Goal: Transaction & Acquisition: Purchase product/service

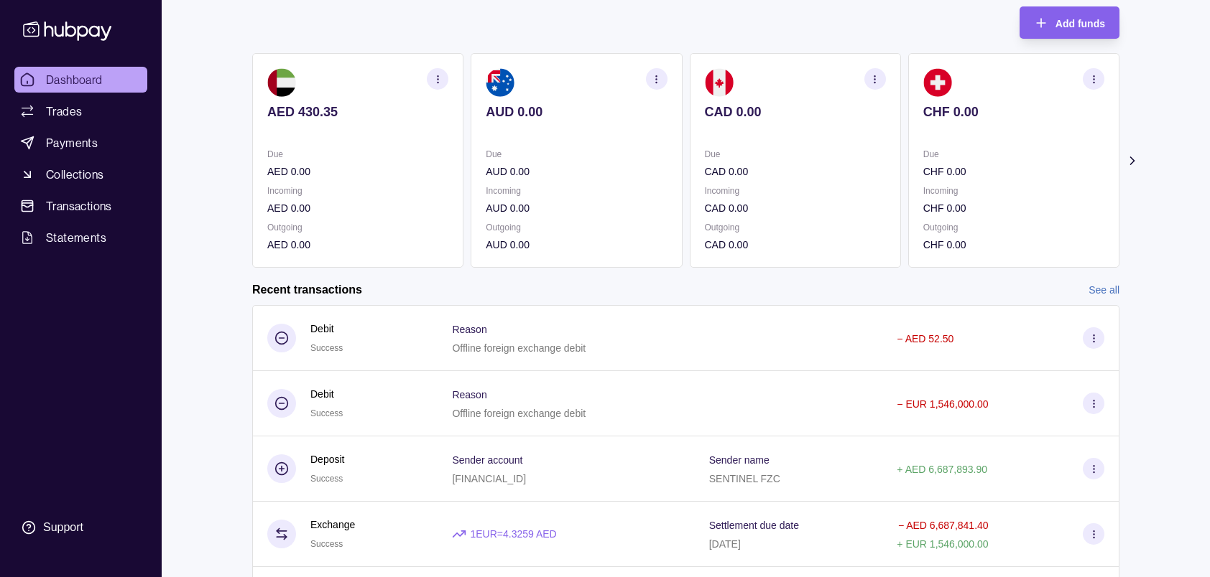
scroll to position [187, 0]
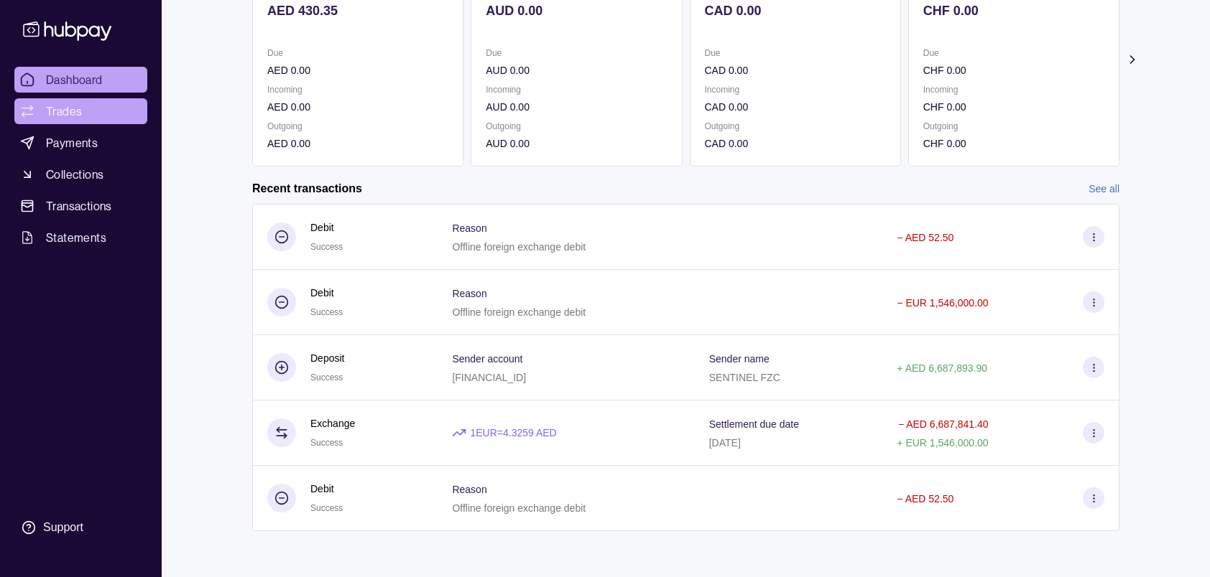
click at [74, 110] on span "Trades" at bounding box center [64, 111] width 36 height 17
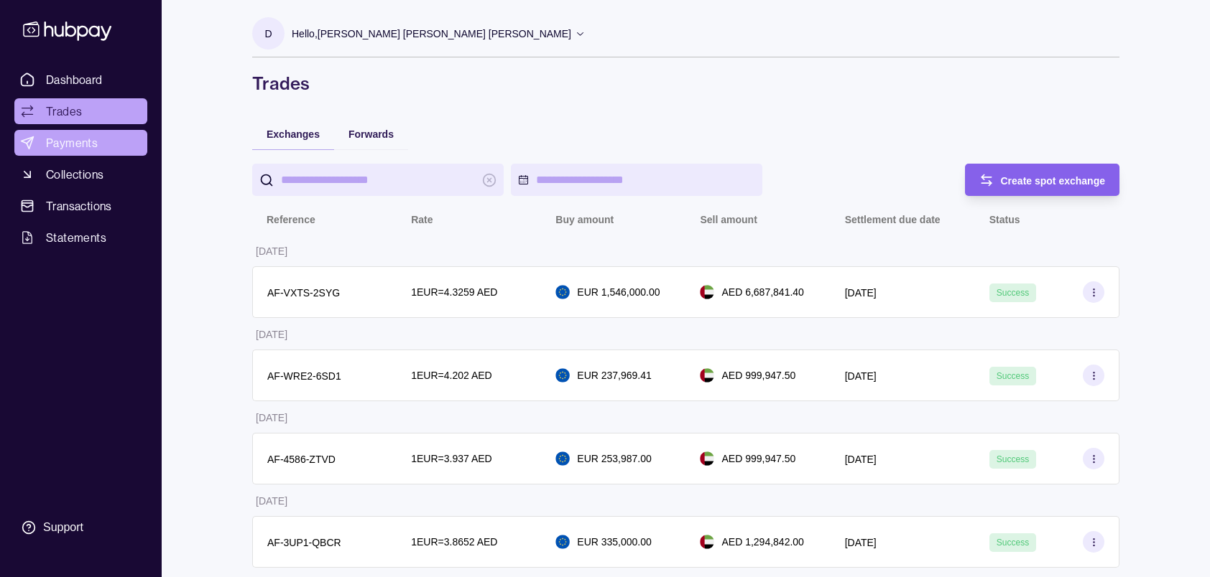
click at [68, 134] on link "Payments" at bounding box center [80, 143] width 133 height 26
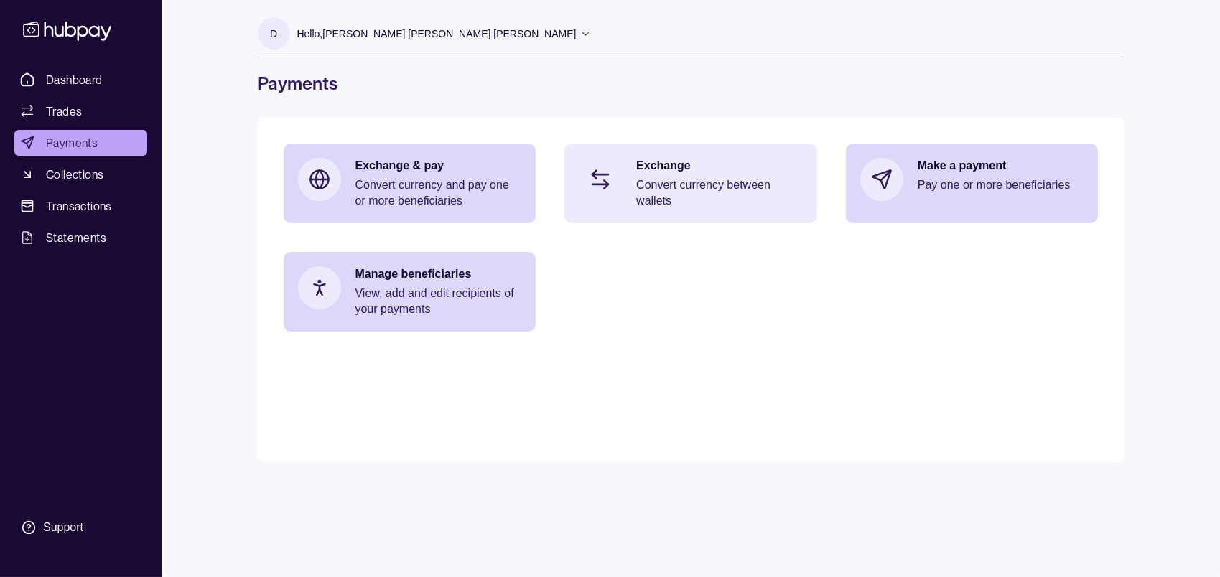
click at [669, 180] on p "Convert currency between wallets" at bounding box center [719, 193] width 167 height 32
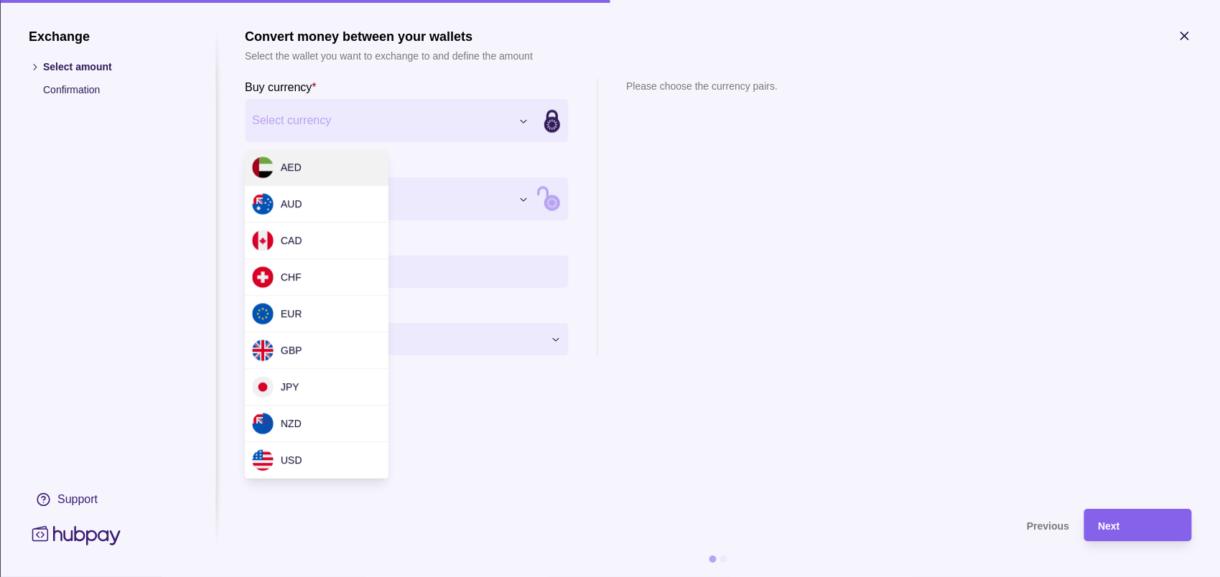
click at [390, 577] on div "Exchange Select amount Confirmation Support Convert money between your wallets …" at bounding box center [610, 577] width 1220 height 0
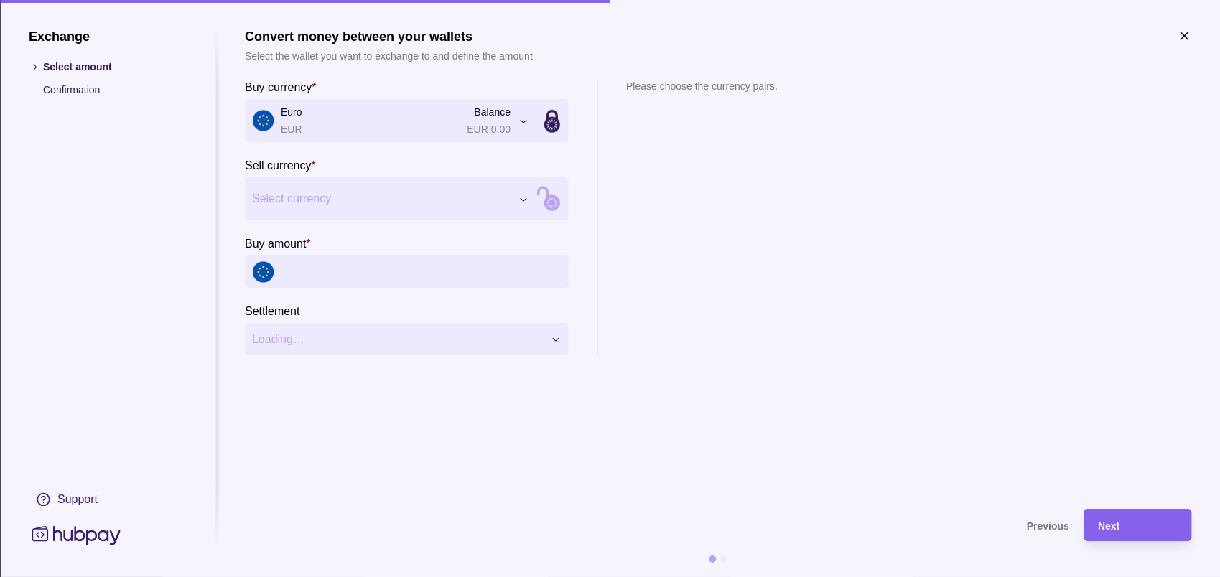
click at [320, 577] on div "Exchange Select amount Confirmation Support Convert money between your wallets …" at bounding box center [610, 577] width 1220 height 0
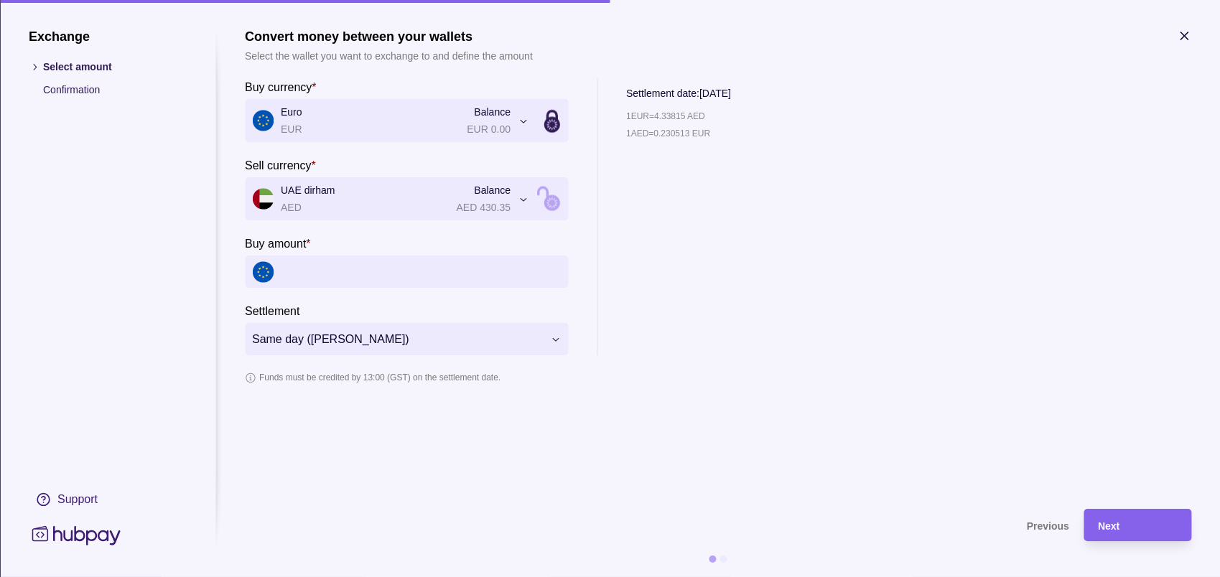
click at [310, 268] on input "Buy amount *" at bounding box center [421, 272] width 280 height 32
type input "*******"
drag, startPoint x: 662, startPoint y: 130, endPoint x: 690, endPoint y: 130, distance: 28.0
click at [690, 130] on p "1 EUR = 4.34024 AED" at bounding box center [665, 132] width 79 height 16
copy p "4.34024"
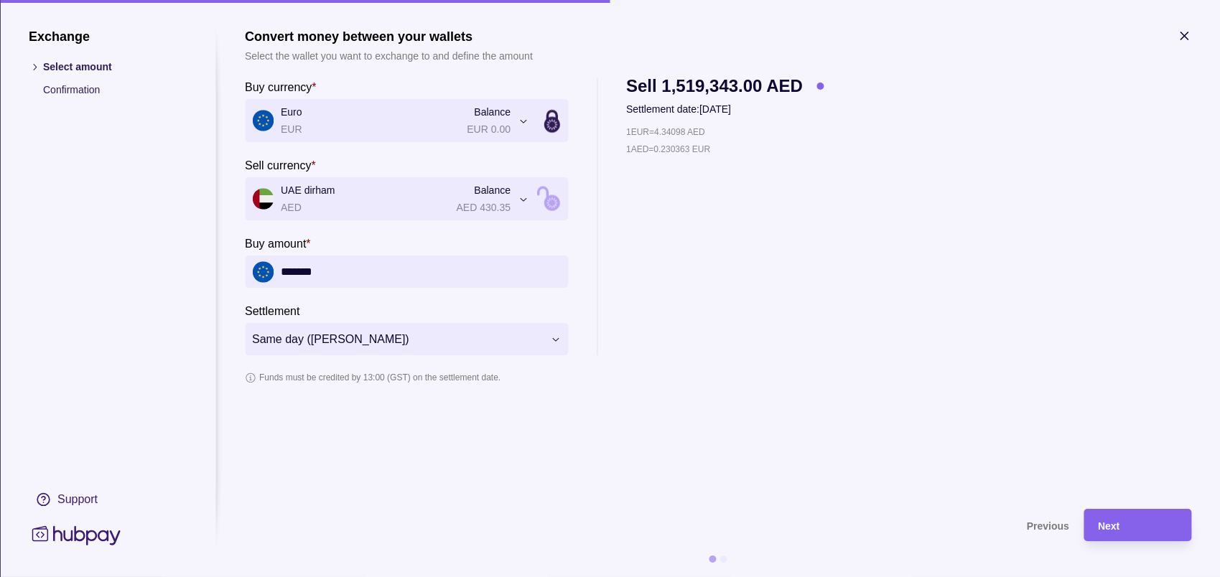
drag, startPoint x: 282, startPoint y: 265, endPoint x: 450, endPoint y: 272, distance: 168.9
click at [450, 272] on input "*******" at bounding box center [421, 272] width 280 height 32
type input "*******"
click at [725, 289] on div "1 EUR = 4.34098 AED 1 AED = 0.230363 EUR" at bounding box center [725, 239] width 198 height 231
click at [681, 212] on div "1 EUR = 4.34208 AED 1 AED = 0.230304 EUR" at bounding box center [725, 239] width 198 height 231
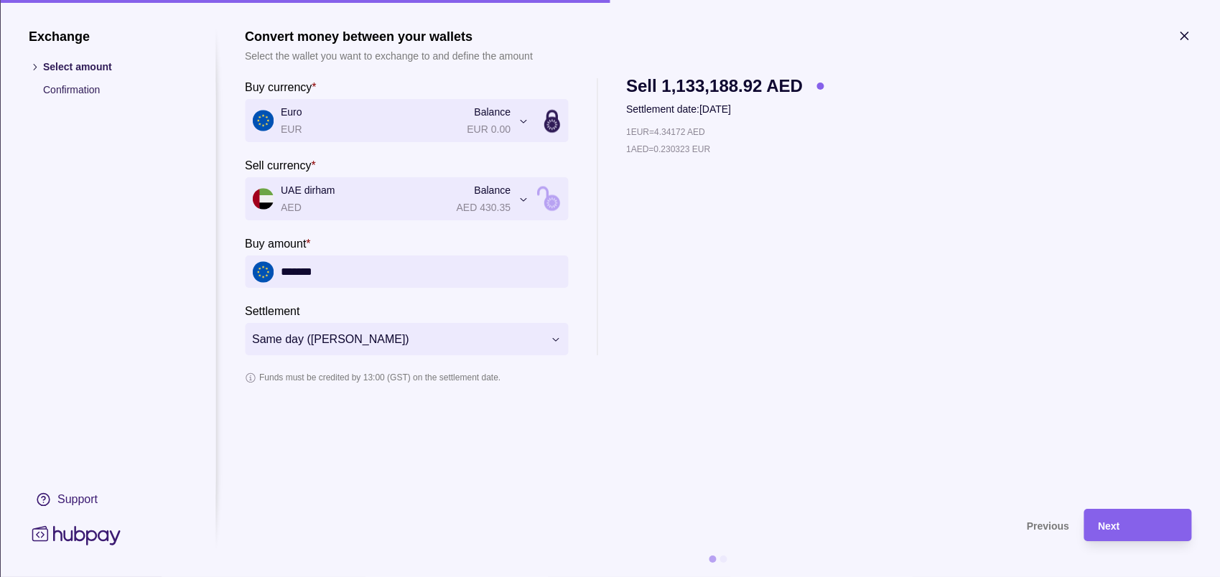
drag, startPoint x: 660, startPoint y: 129, endPoint x: 691, endPoint y: 128, distance: 30.9
click at [691, 128] on p "1 EUR = 4.34172 AED" at bounding box center [665, 132] width 79 height 16
copy p "4.34172"
drag, startPoint x: 716, startPoint y: 307, endPoint x: 704, endPoint y: 298, distance: 15.4
click at [717, 308] on div "1 EUR = 4.33955 AED 1 AED = 0.230439 EUR" at bounding box center [725, 239] width 198 height 231
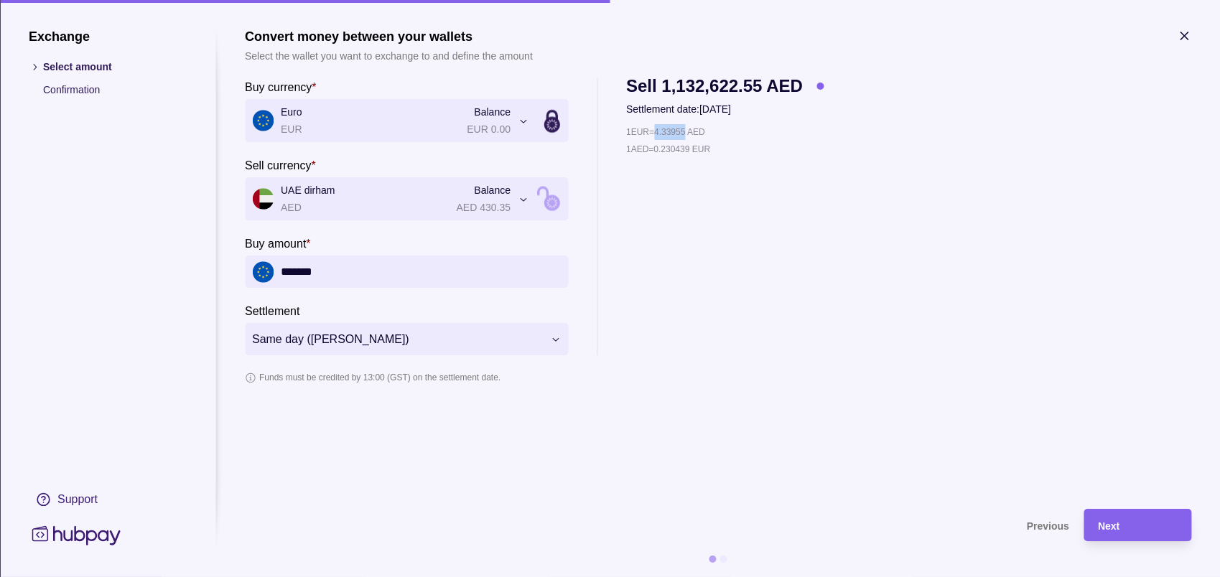
drag, startPoint x: 661, startPoint y: 128, endPoint x: 691, endPoint y: 131, distance: 30.3
click at [691, 131] on p "1 EUR = 4.33955 AED" at bounding box center [665, 132] width 79 height 16
copy p "4.33955"
click at [733, 233] on div "1 EUR = 4.33955 AED 1 AED = 0.230439 EUR" at bounding box center [725, 239] width 198 height 231
drag, startPoint x: 662, startPoint y: 131, endPoint x: 690, endPoint y: 129, distance: 28.1
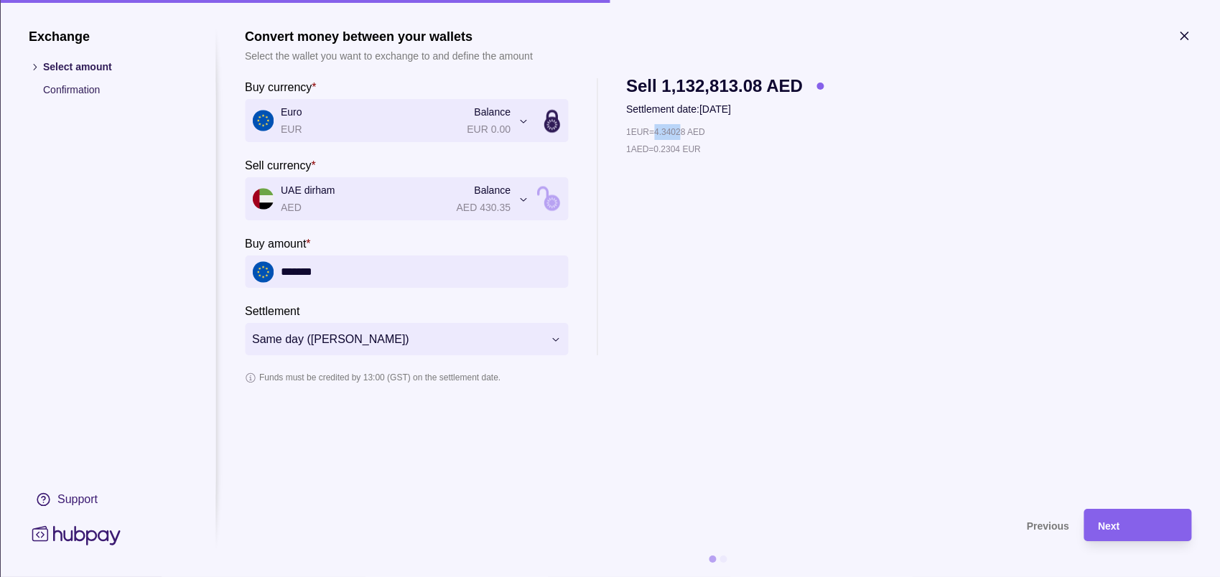
click at [690, 129] on p "1 EUR = 4.34028 AED" at bounding box center [665, 132] width 79 height 16
click at [692, 130] on p "1 EUR = 4.34028 AED" at bounding box center [665, 132] width 79 height 16
copy p "4.34028"
click at [710, 208] on div "1 EUR = 4.34028 AED 1 AED = 0.2304 EUR" at bounding box center [725, 239] width 198 height 231
click at [1127, 528] on div "Next" at bounding box center [1137, 525] width 79 height 17
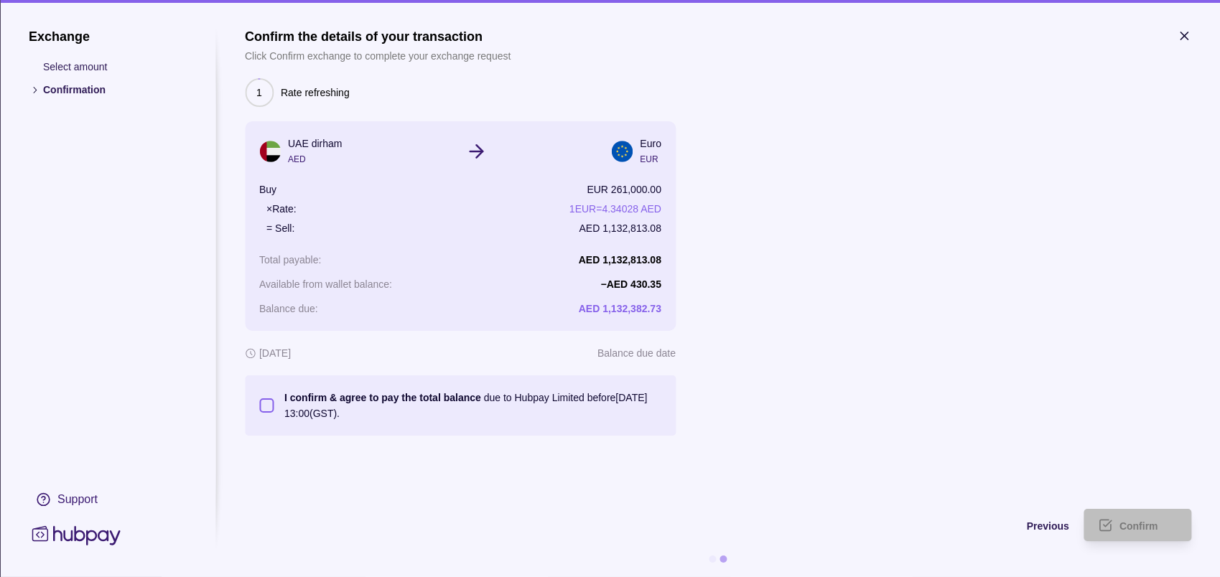
click at [265, 404] on button "I confirm & agree to pay the total balance due to Hubpay Limited before [DATE] …" at bounding box center [266, 406] width 14 height 14
click at [1131, 523] on span "Confirm" at bounding box center [1139, 526] width 39 height 11
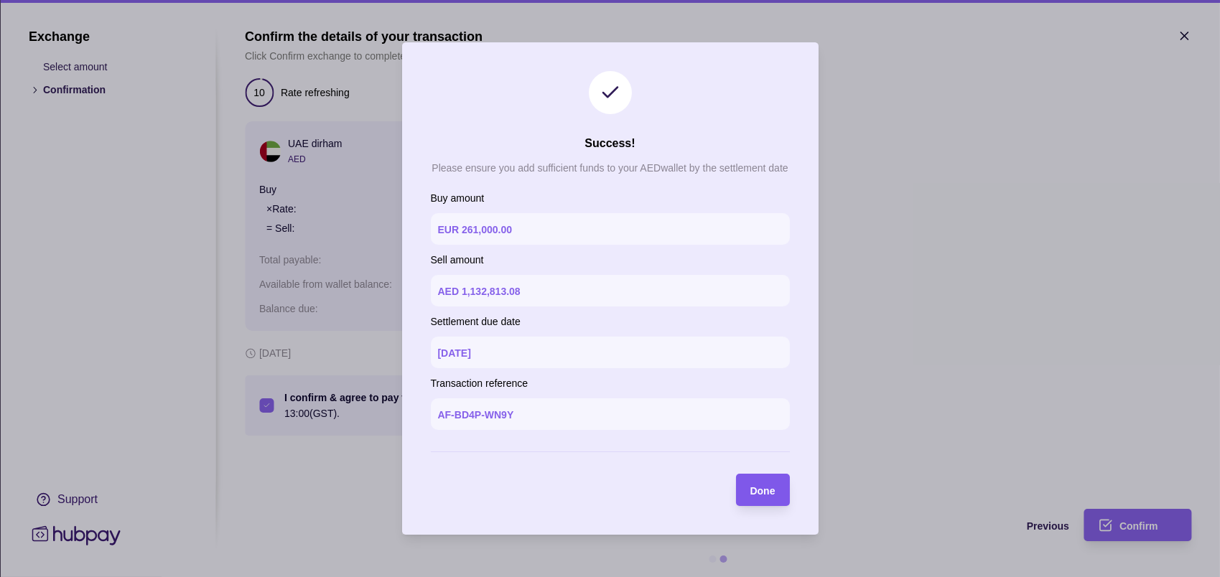
click at [756, 481] on div "Done" at bounding box center [752, 490] width 47 height 32
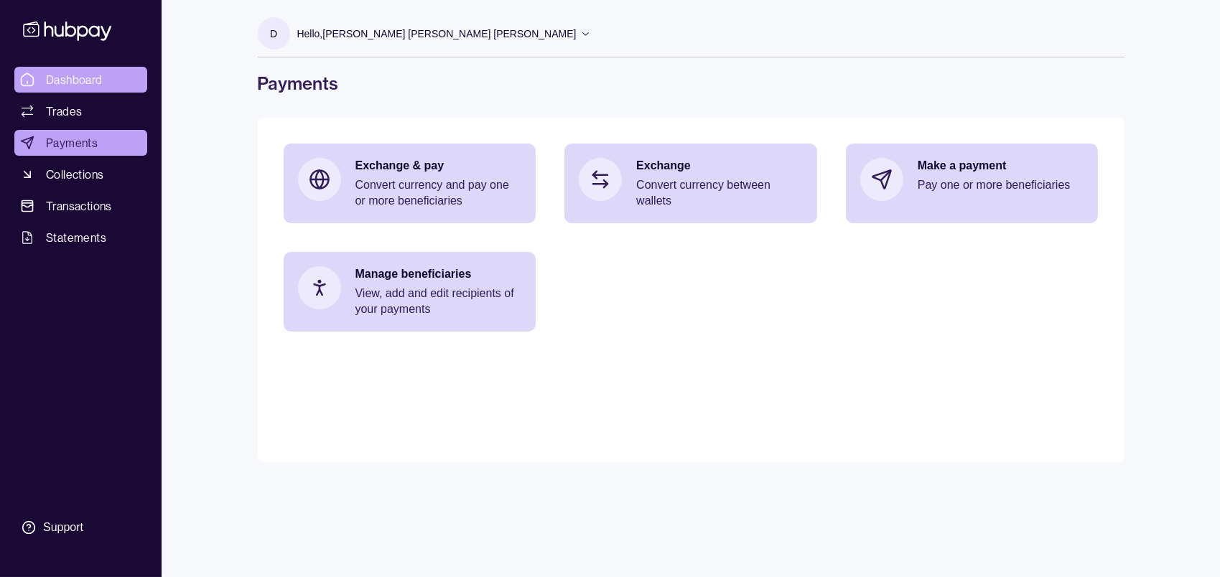
click at [85, 83] on span "Dashboard" at bounding box center [74, 79] width 57 height 17
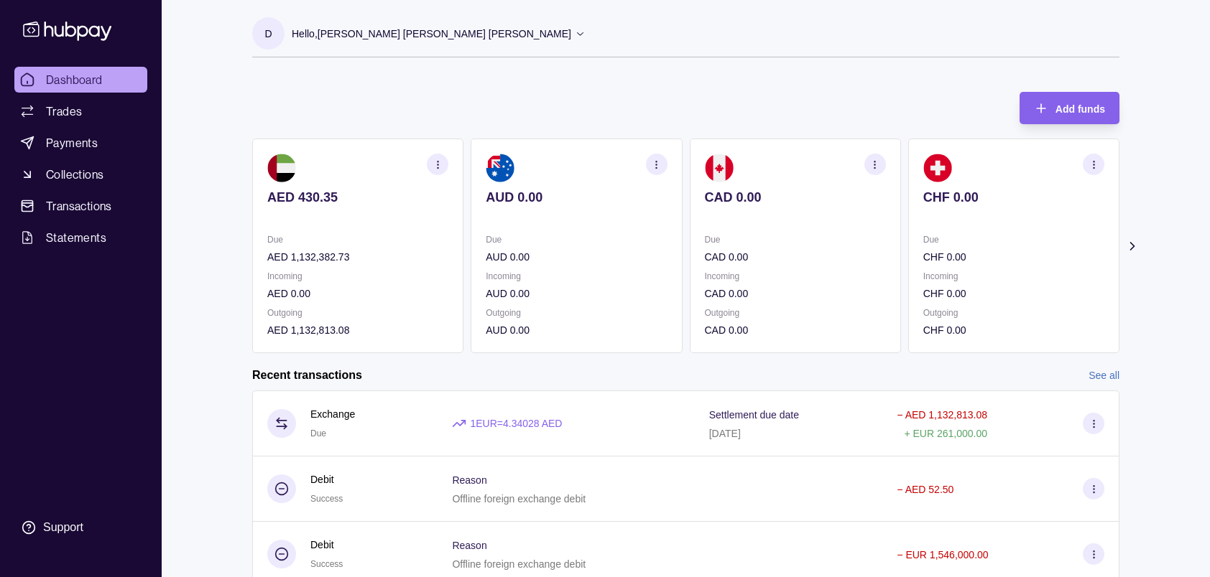
scroll to position [144, 0]
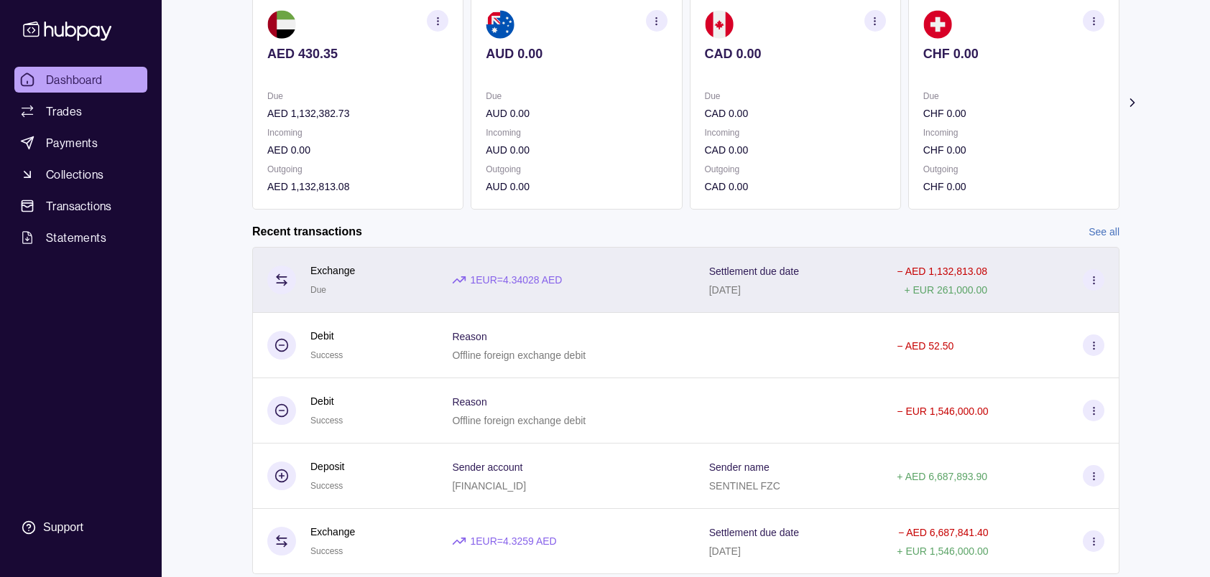
click at [1090, 281] on icon at bounding box center [1093, 280] width 11 height 11
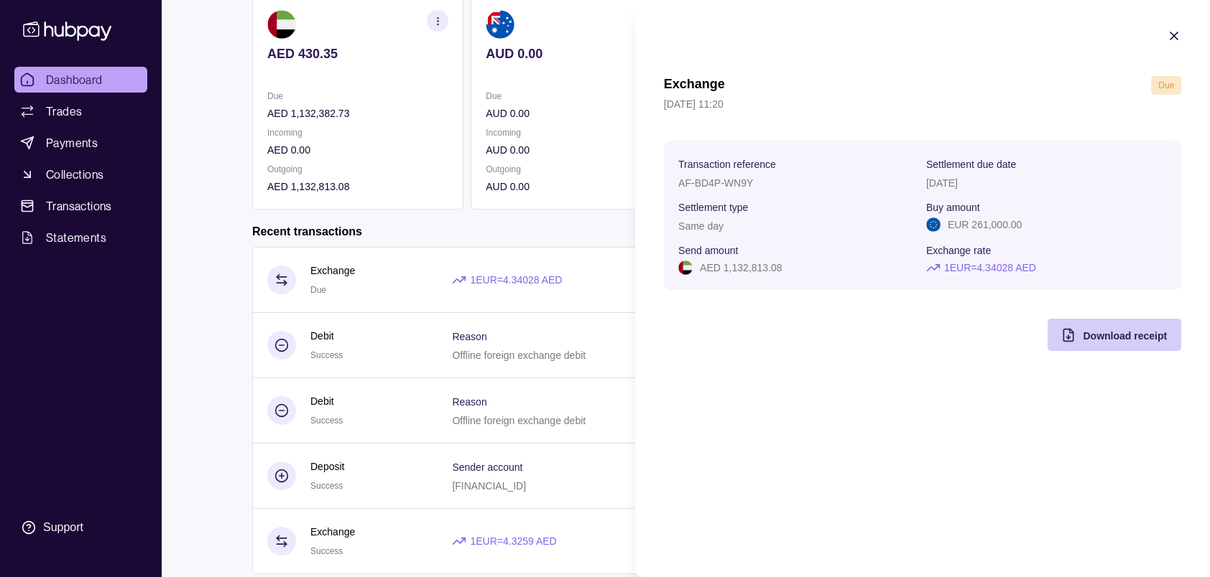
click at [1093, 339] on span "Download receipt" at bounding box center [1124, 335] width 84 height 11
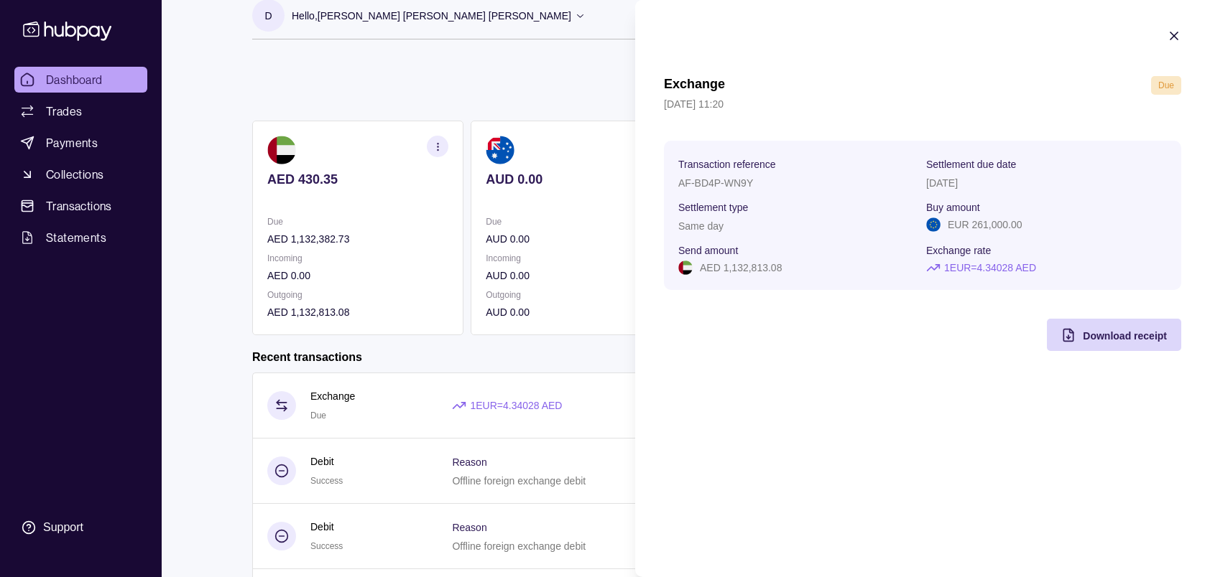
scroll to position [0, 0]
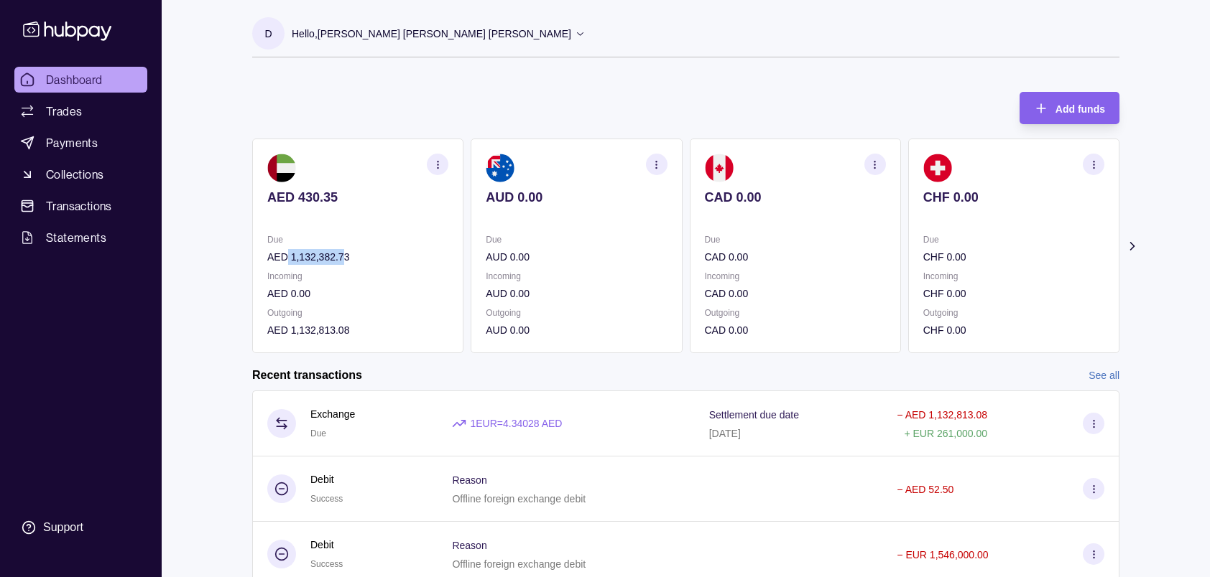
drag, startPoint x: 289, startPoint y: 257, endPoint x: 345, endPoint y: 259, distance: 56.8
click at [345, 259] on html "Dashboard Trades Payments Collections Transactions Statements Support D Hello, …" at bounding box center [605, 382] width 1210 height 764
click at [358, 257] on p "AED 1,132,382.73" at bounding box center [357, 257] width 181 height 16
click at [352, 256] on p "AED 1,132,382.73" at bounding box center [357, 257] width 181 height 16
click at [343, 256] on p "AED 1,132,382.73" at bounding box center [357, 257] width 181 height 16
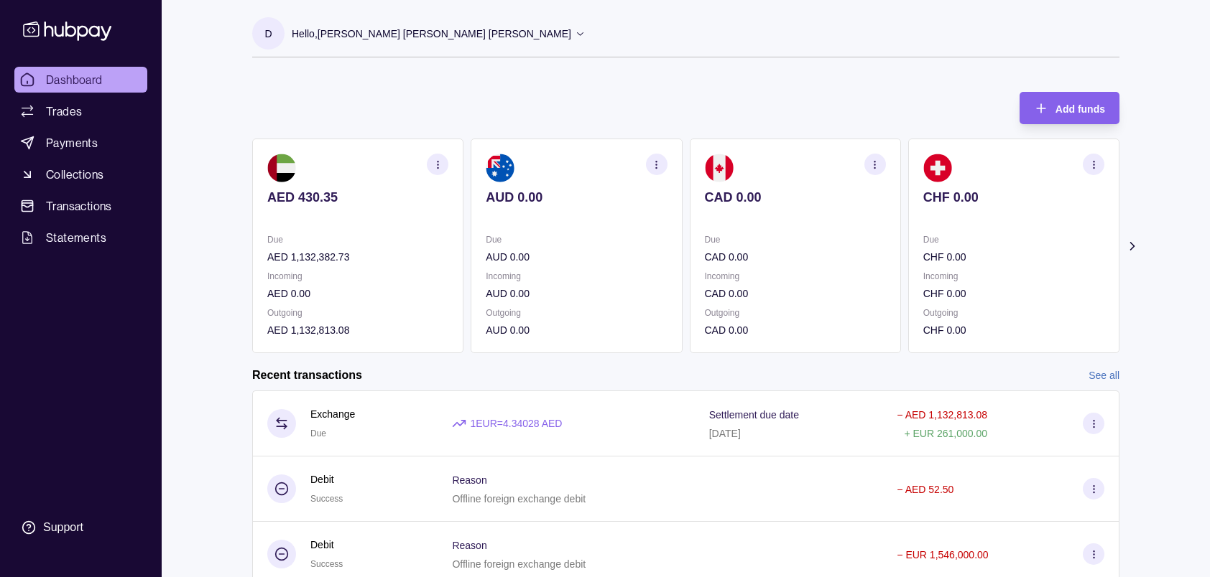
click at [544, 87] on div "Add funds AED 430.35 Due AED 1,132,382.73 Incoming AED 0.00 Outgoing AED 1,132,…" at bounding box center [685, 216] width 867 height 276
click at [351, 264] on div "Due AED 1,132,382.73 Incoming AED 0.00 Outgoing AED 1,132,813.08" at bounding box center [357, 285] width 181 height 106
click at [348, 258] on p "AED 1,132,382.73" at bounding box center [357, 257] width 181 height 16
click at [371, 258] on p "AED 1,132,382.73" at bounding box center [357, 257] width 181 height 16
click at [344, 259] on p "AED 1,132,382.73" at bounding box center [357, 257] width 181 height 16
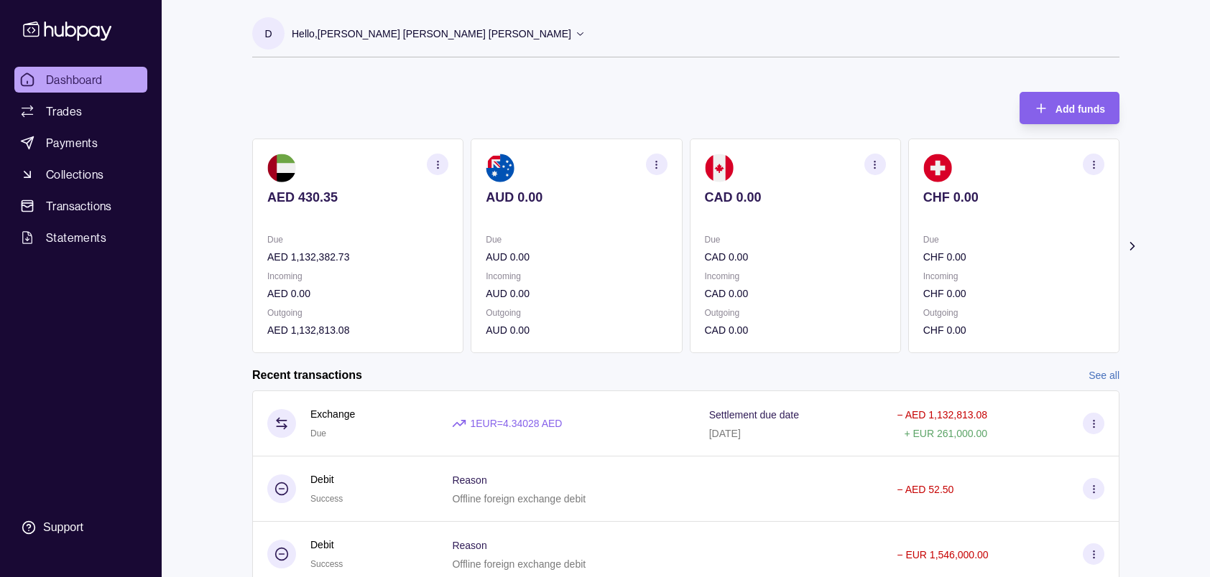
scroll to position [72, 0]
